Goal: Transaction & Acquisition: Obtain resource

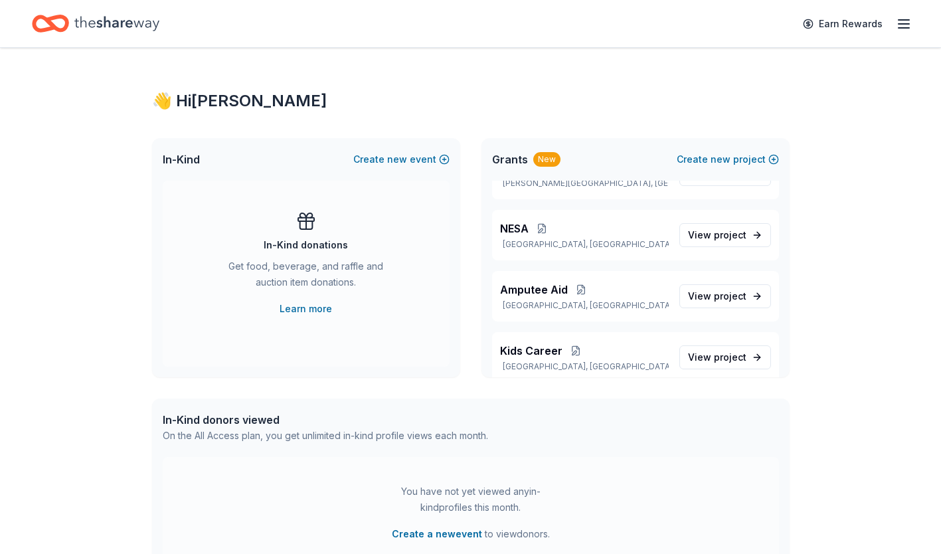
scroll to position [202, 0]
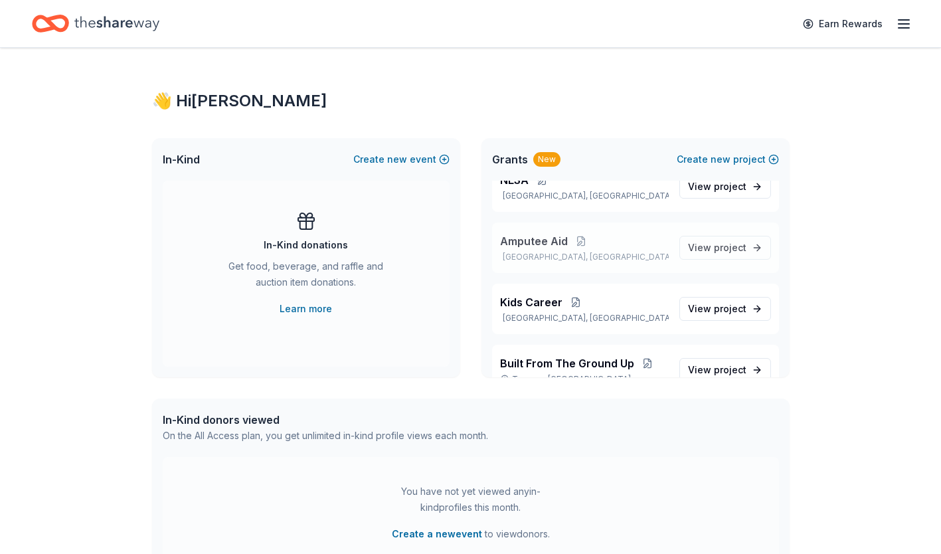
click at [572, 257] on p "Pittsburgh, PA" at bounding box center [584, 257] width 169 height 11
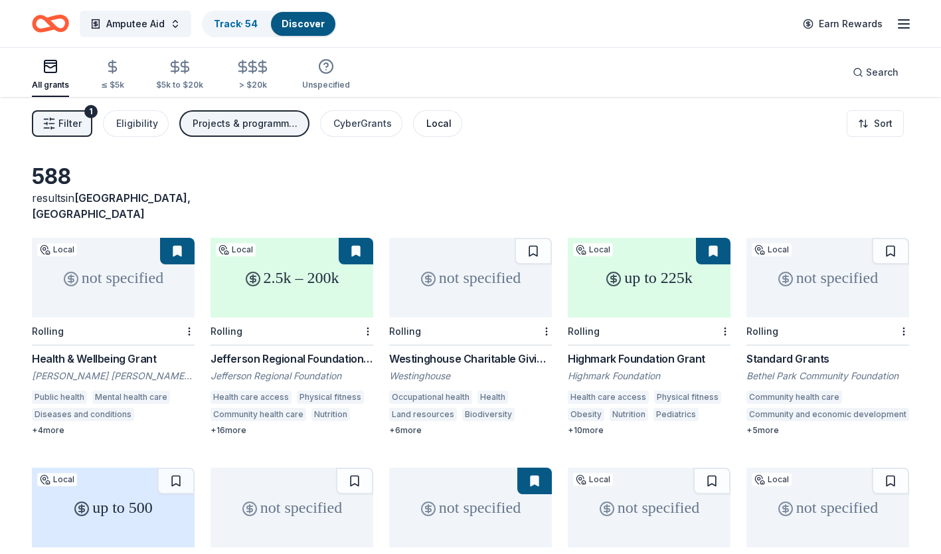
click at [436, 124] on div "Local" at bounding box center [438, 124] width 25 height 16
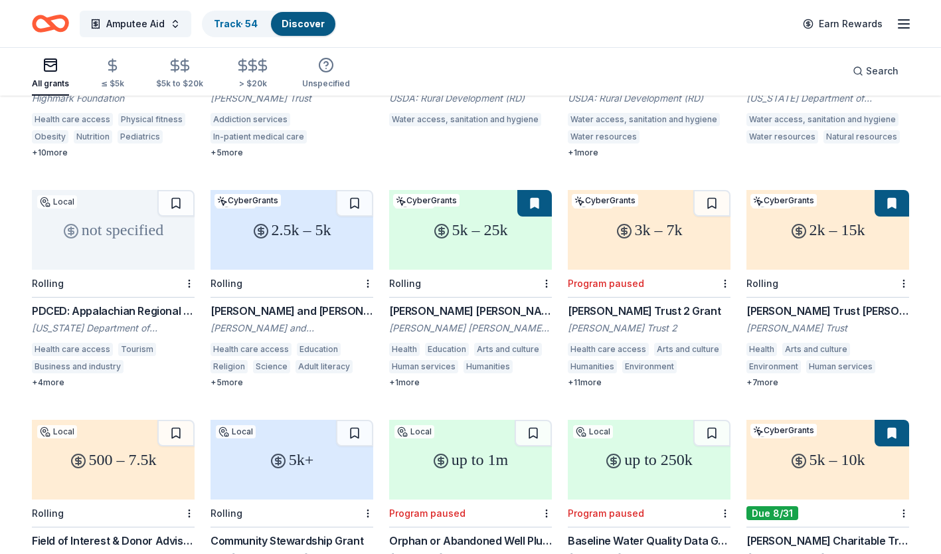
scroll to position [282, 0]
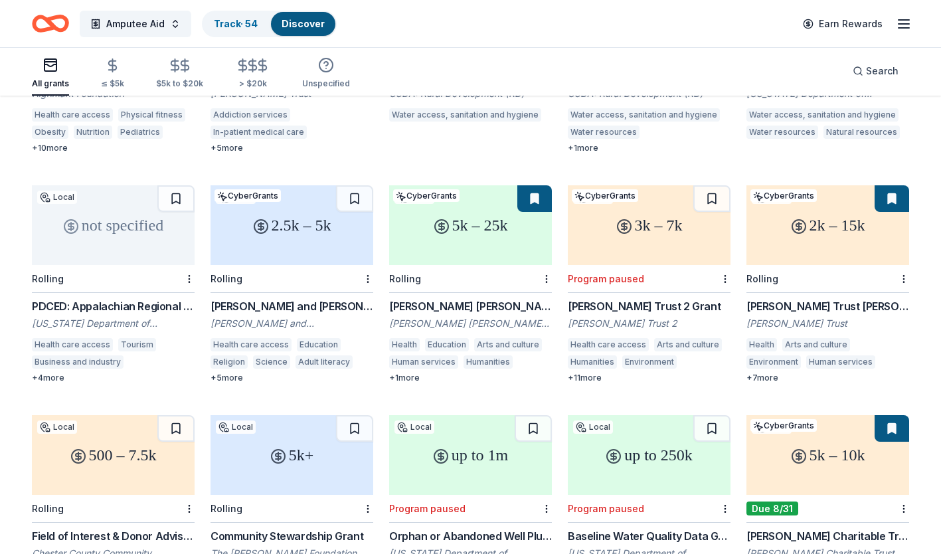
click at [334, 299] on div "Charles A. and Leona K. Gruber Foundation Charles A. and Leona K. Gruber Founda…" at bounding box center [291, 340] width 163 height 85
click at [811, 298] on div "[PERSON_NAME] Trust [PERSON_NAME]" at bounding box center [827, 306] width 163 height 16
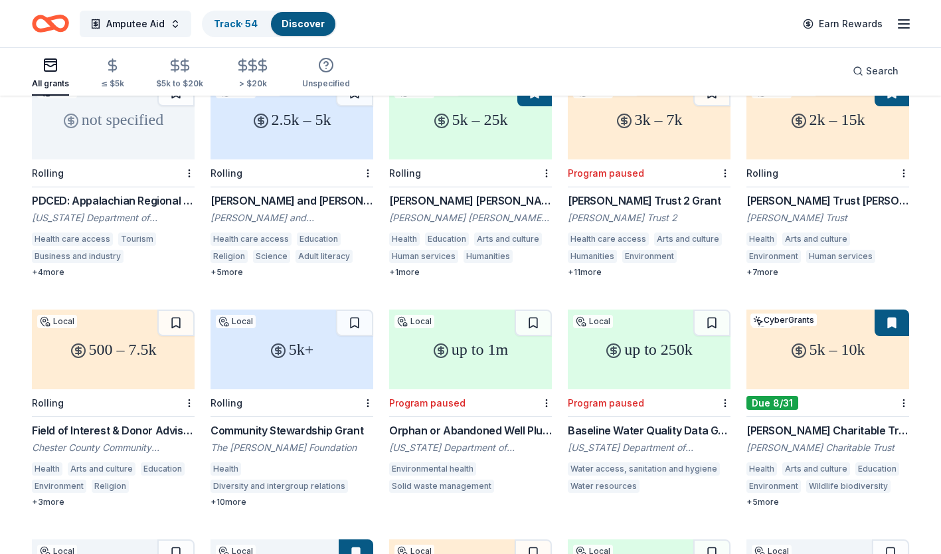
scroll to position [393, 0]
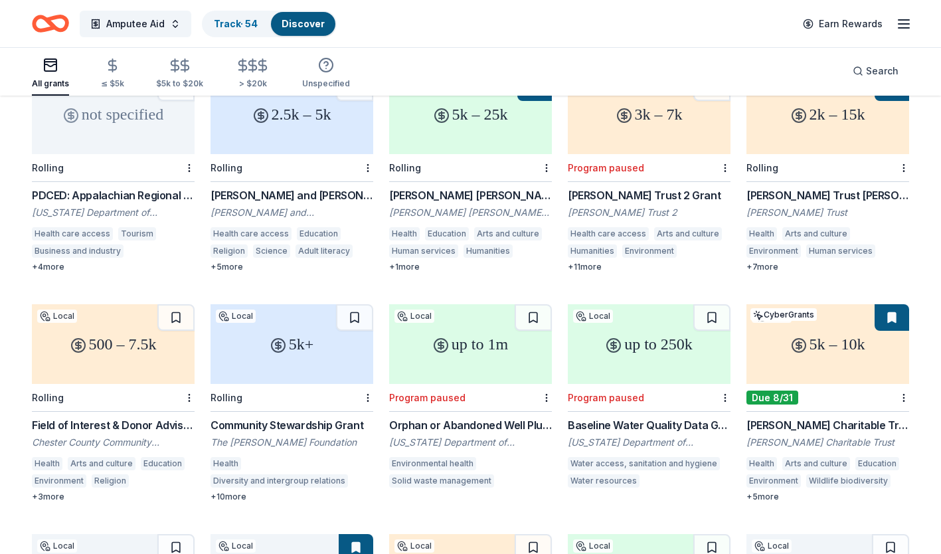
click at [268, 418] on div "Community Stewardship Grant The Steinman Foundation Health Diversity and interg…" at bounding box center [291, 459] width 163 height 85
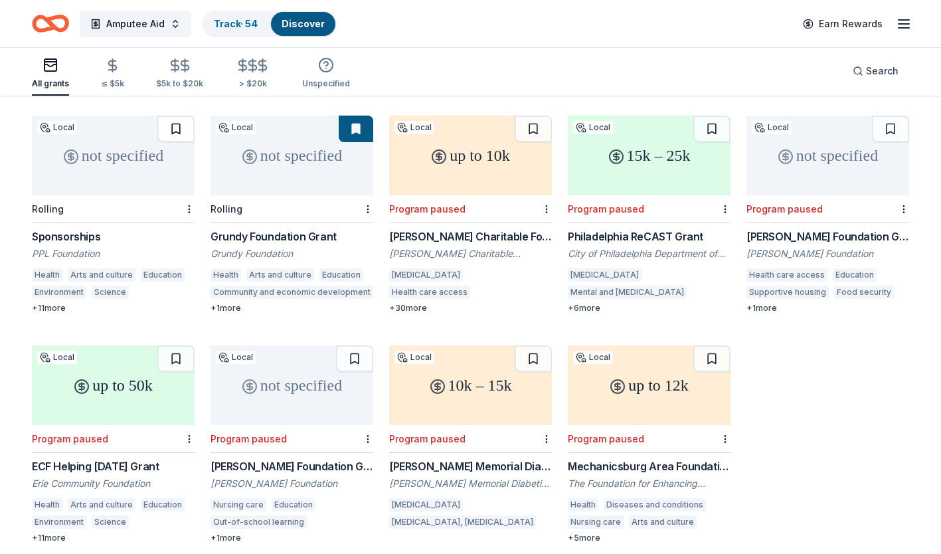
scroll to position [812, 0]
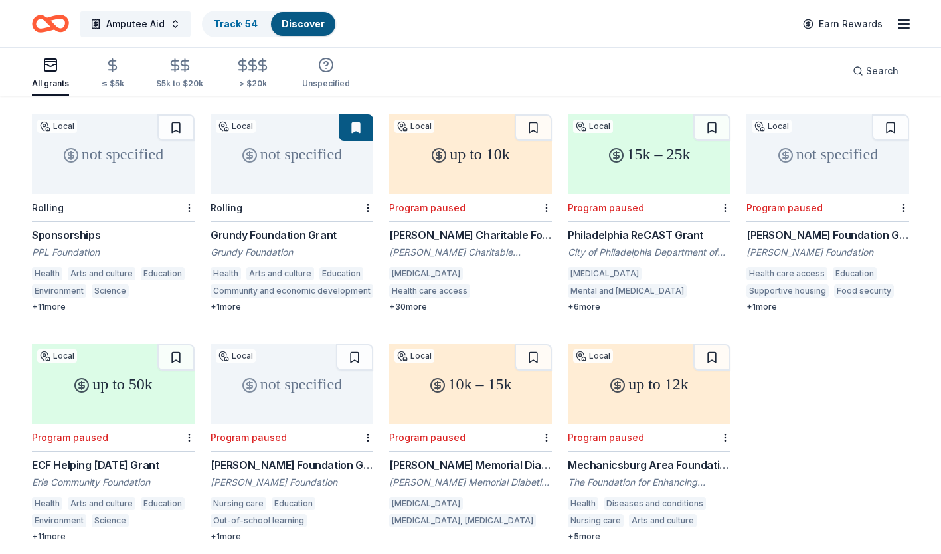
click at [295, 227] on div "Grundy Foundation Grant" at bounding box center [291, 235] width 163 height 16
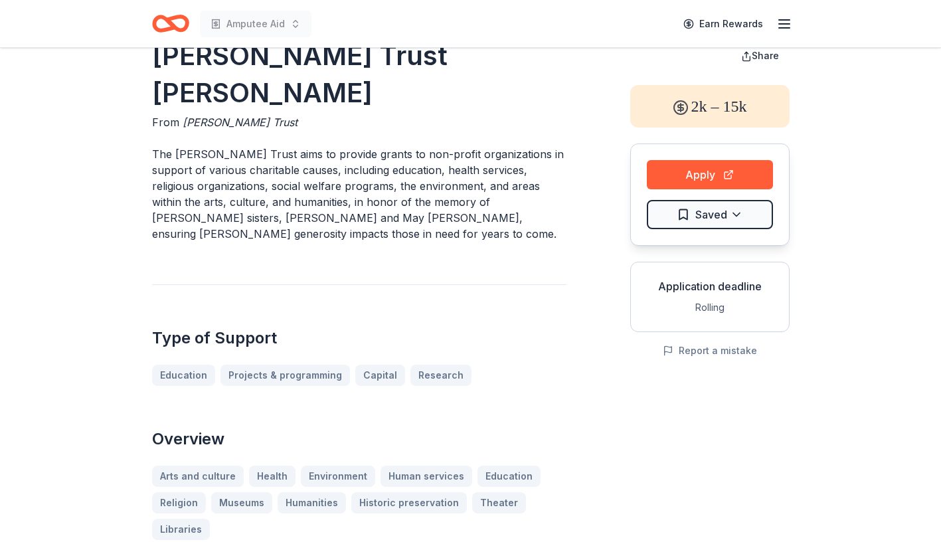
scroll to position [37, 0]
click at [714, 176] on button "Apply" at bounding box center [710, 175] width 126 height 29
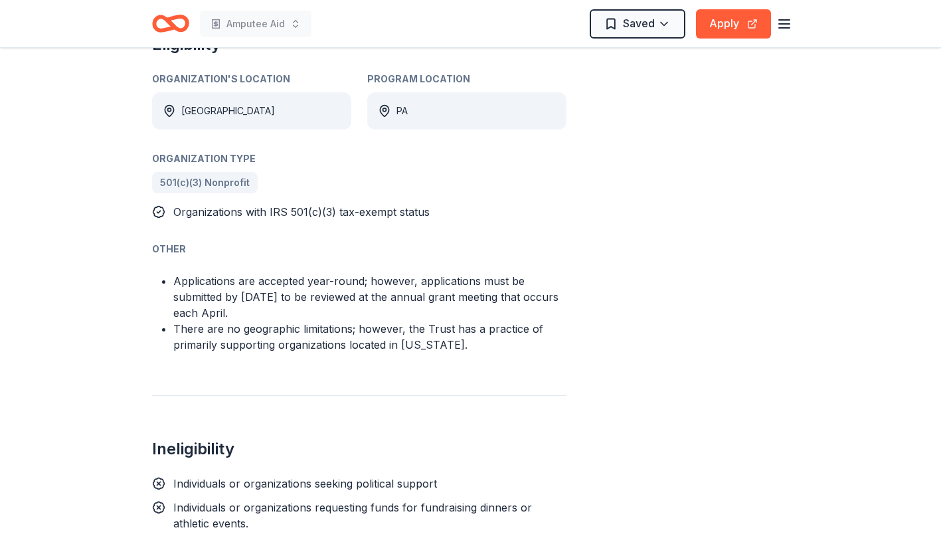
scroll to position [755, 0]
